Goal: Information Seeking & Learning: Learn about a topic

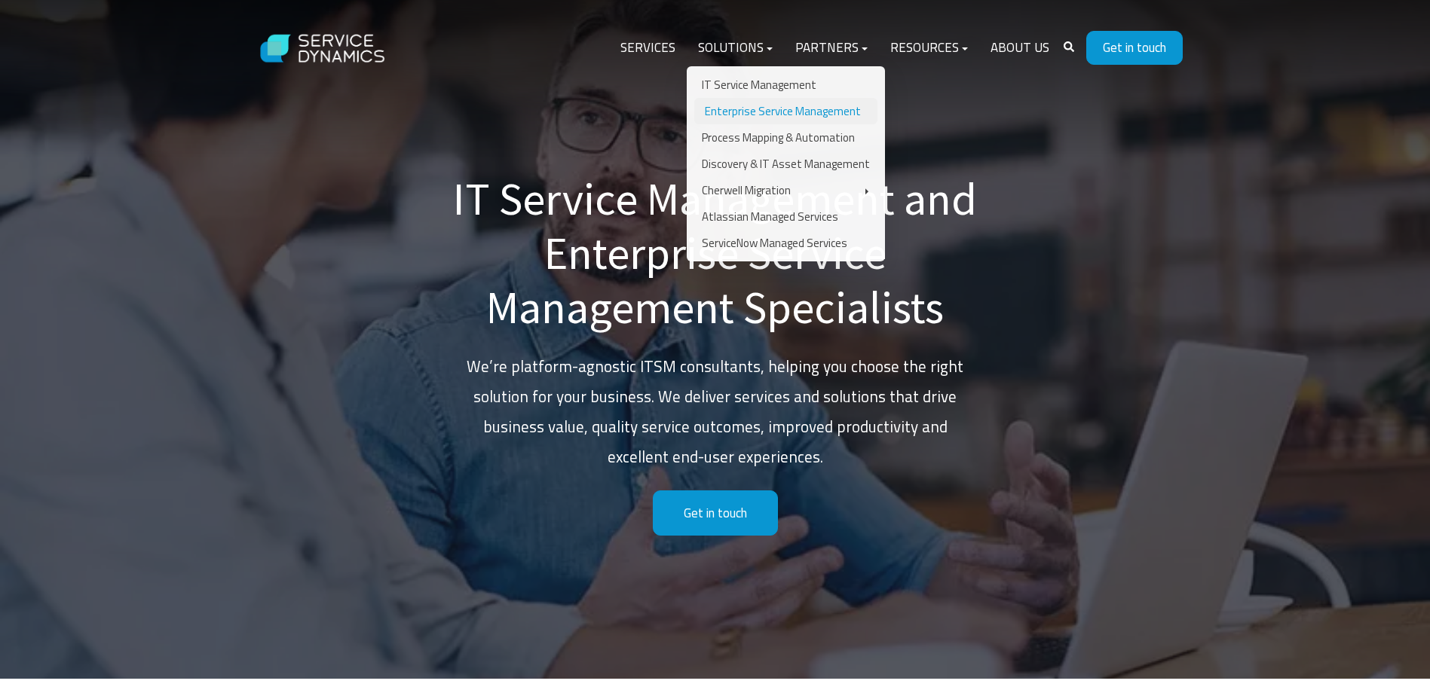
click at [722, 109] on link "Enterprise Service Management" at bounding box center [785, 111] width 183 height 26
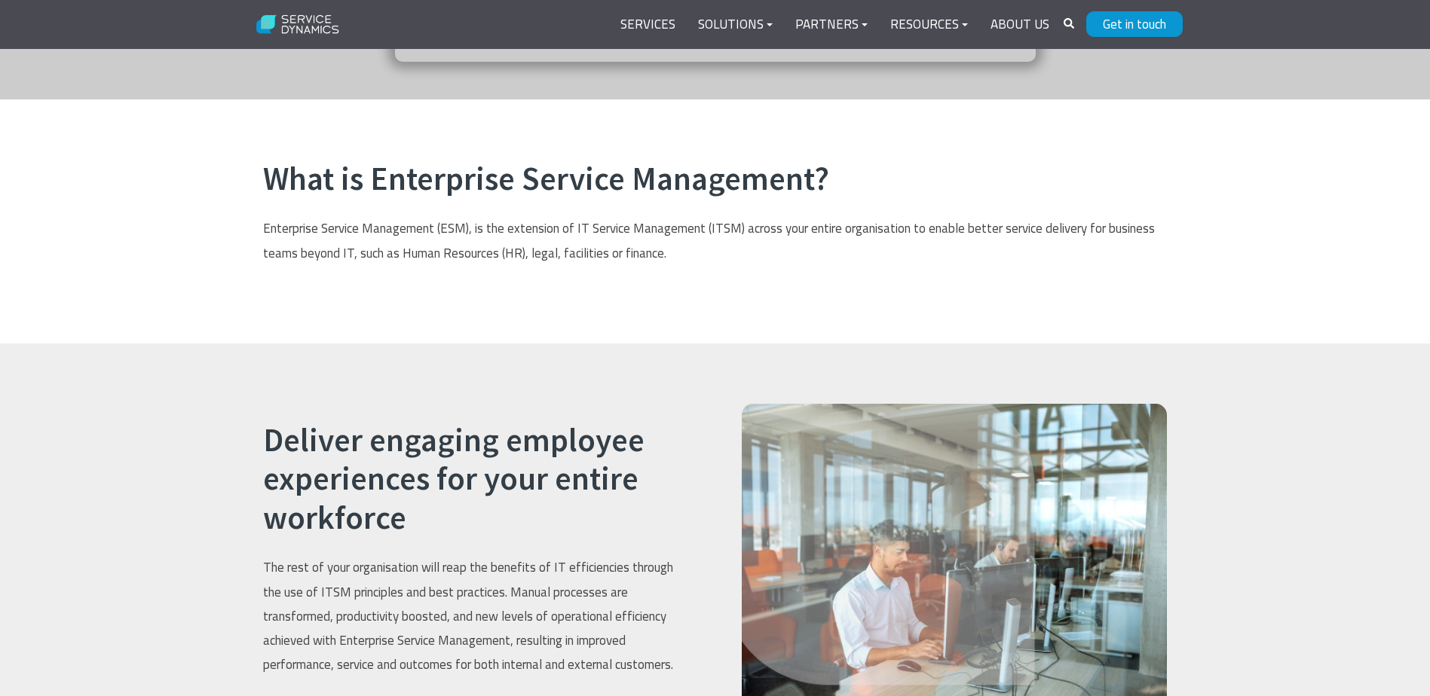
scroll to position [829, 0]
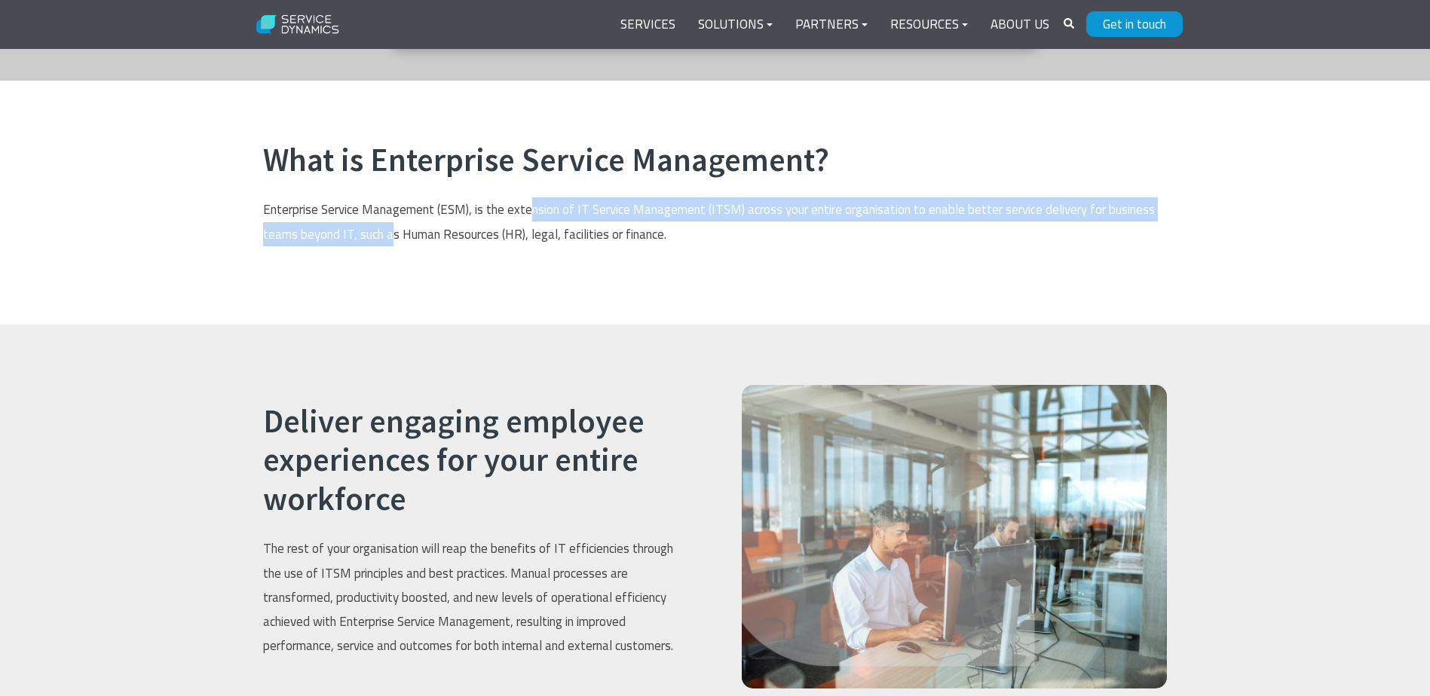
drag, startPoint x: 529, startPoint y: 176, endPoint x: 392, endPoint y: 213, distance: 142.0
click at [392, 213] on p "Enterprise Service Management (ESM), is the extension of IT Service Management …" at bounding box center [715, 221] width 904 height 49
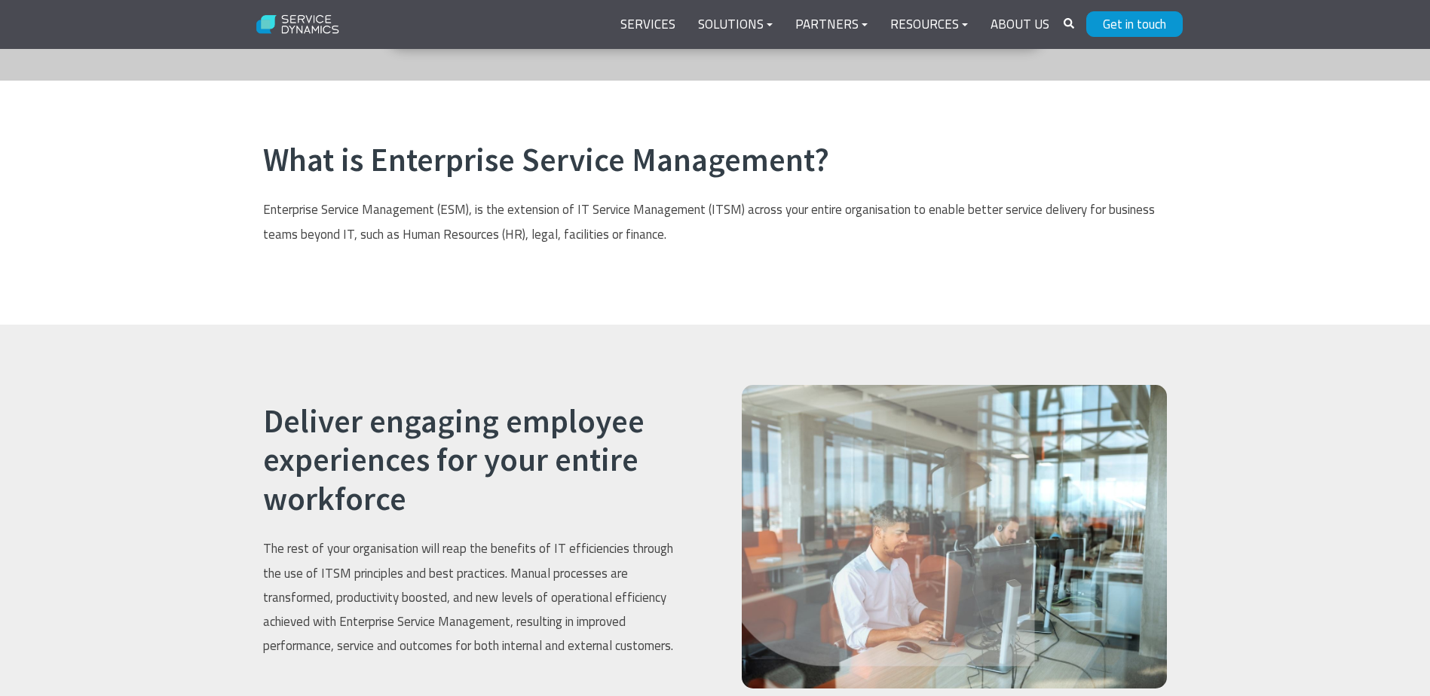
drag, startPoint x: 392, startPoint y: 213, endPoint x: 375, endPoint y: 254, distance: 44.6
click at [375, 254] on div "What is Enterprise Service Management? Enterprise Service Management (ESM), is …" at bounding box center [715, 203] width 1430 height 244
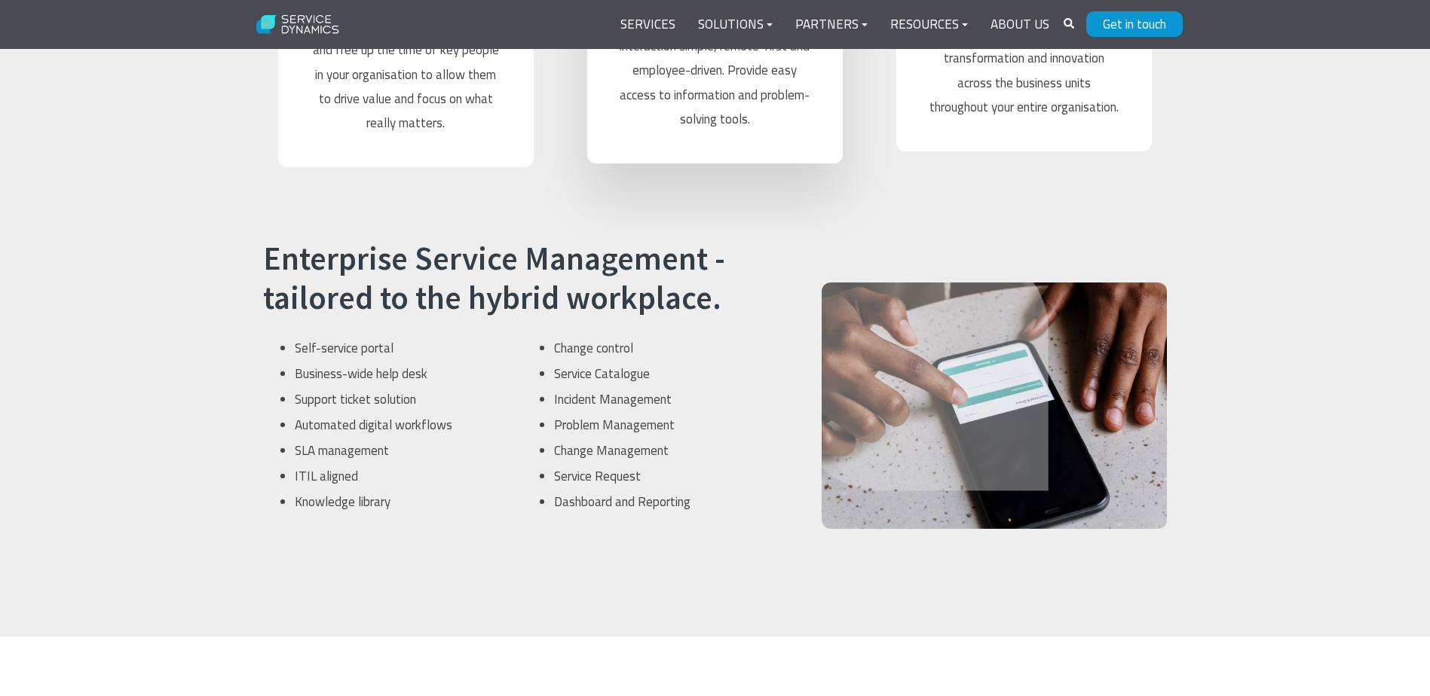
scroll to position [3240, 0]
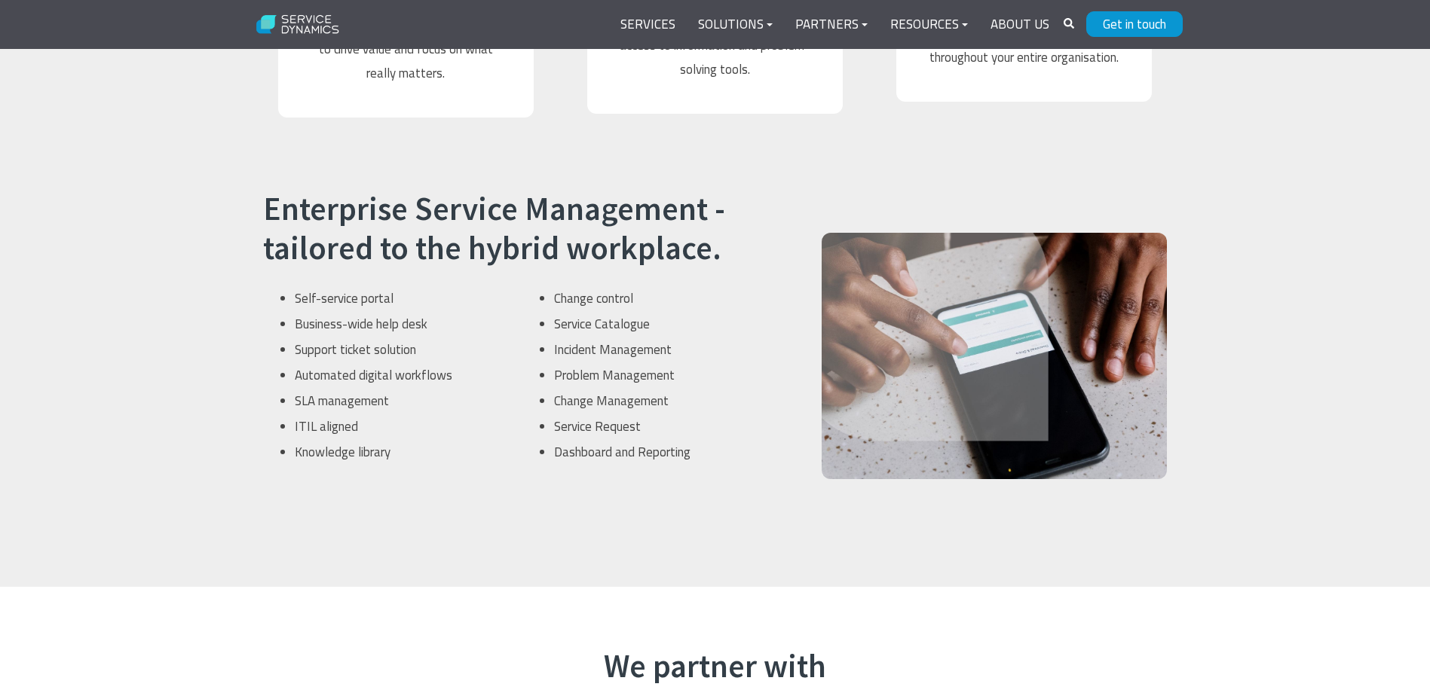
drag, startPoint x: 290, startPoint y: 268, endPoint x: 449, endPoint y: 383, distance: 196.0
click at [449, 383] on ul "Self-service portal Business-wide help desk Support ticket solution Automated d…" at bounding box center [395, 375] width 227 height 179
click at [752, 311] on li "Service Catalogue" at bounding box center [661, 324] width 214 height 26
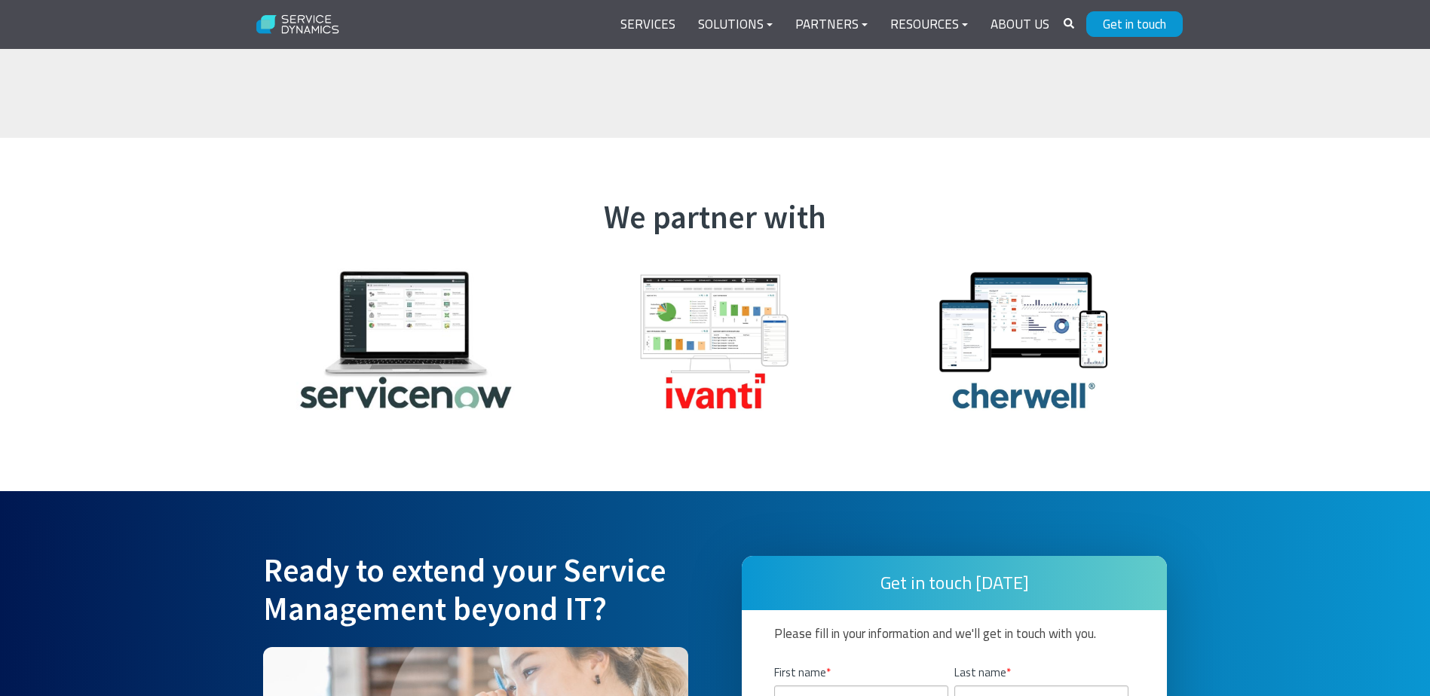
scroll to position [3669, 0]
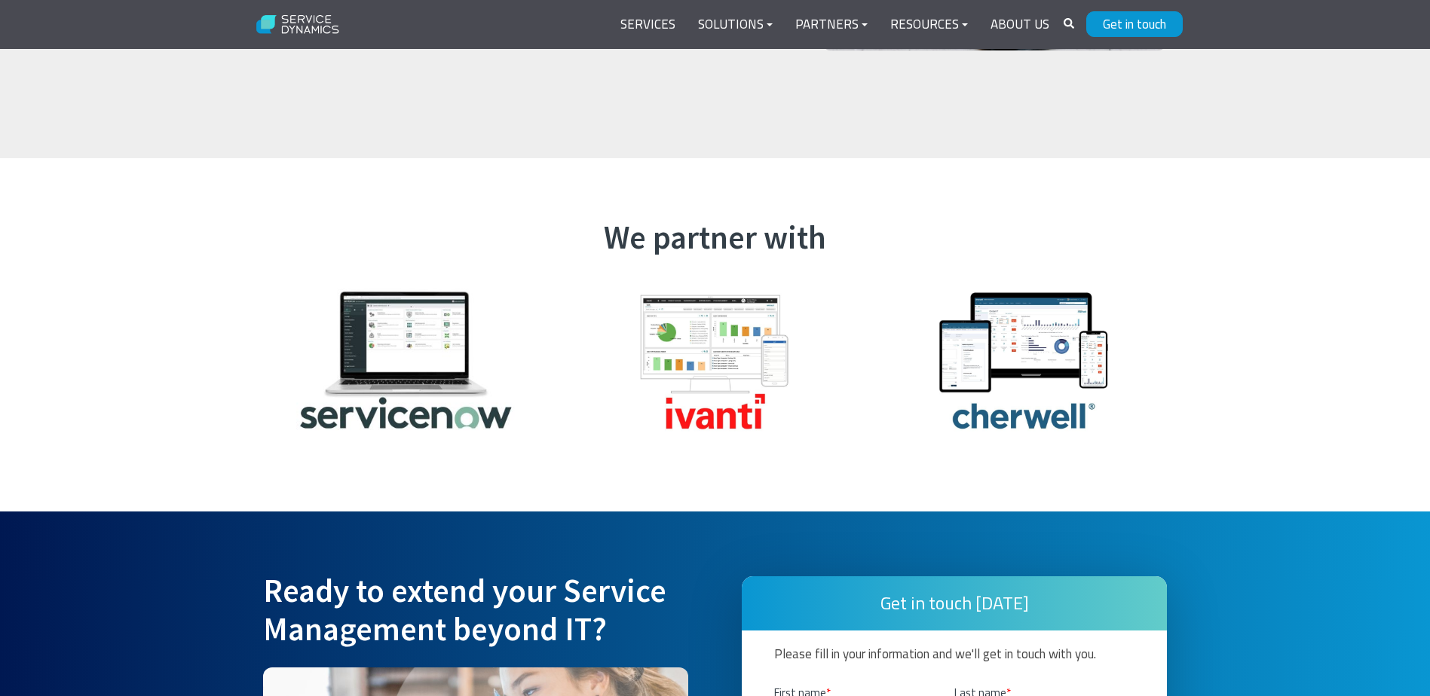
click at [675, 315] on img at bounding box center [714, 360] width 255 height 170
click at [1044, 292] on img at bounding box center [1023, 360] width 255 height 170
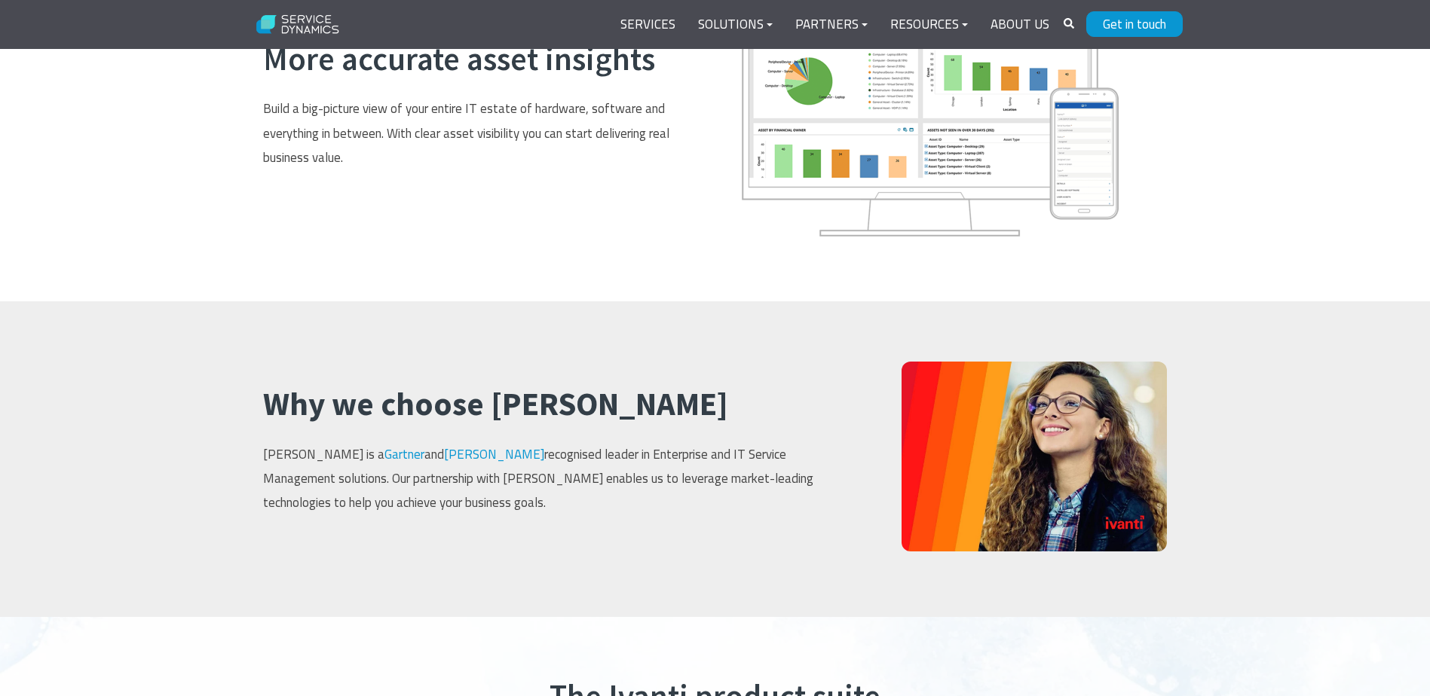
scroll to position [1733, 0]
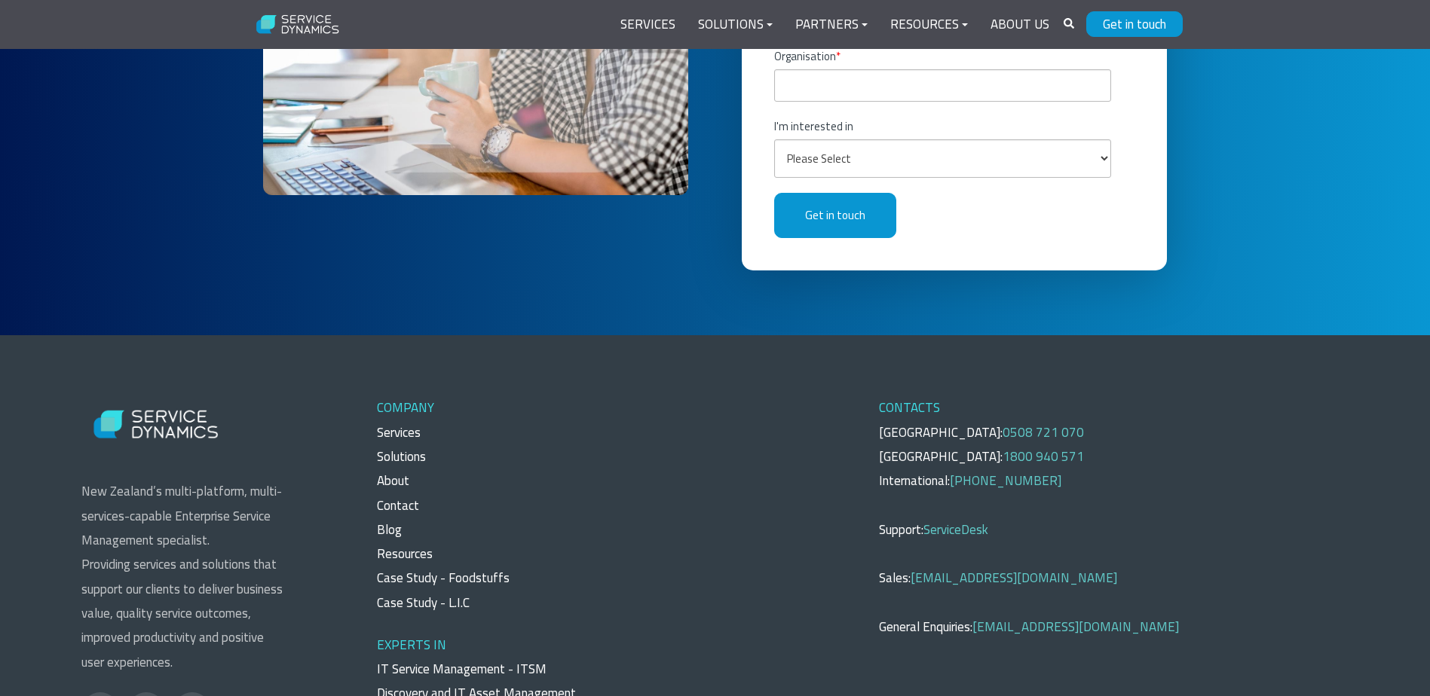
scroll to position [4446, 0]
